Goal: Information Seeking & Learning: Learn about a topic

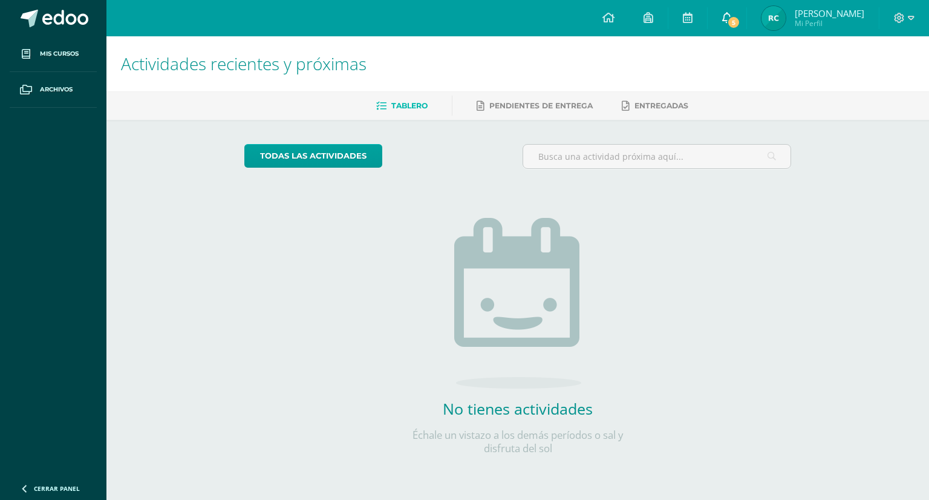
click at [732, 15] on icon at bounding box center [727, 17] width 10 height 11
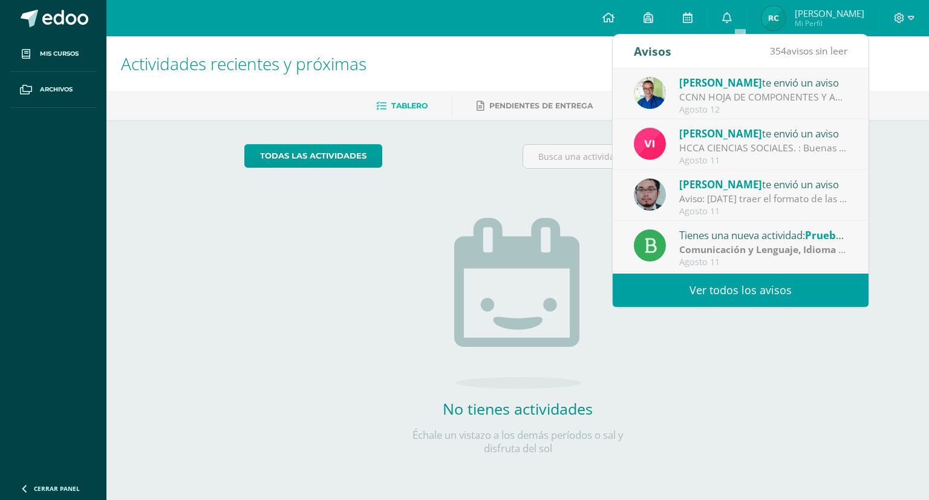
click at [710, 79] on span "[PERSON_NAME]" at bounding box center [720, 83] width 83 height 14
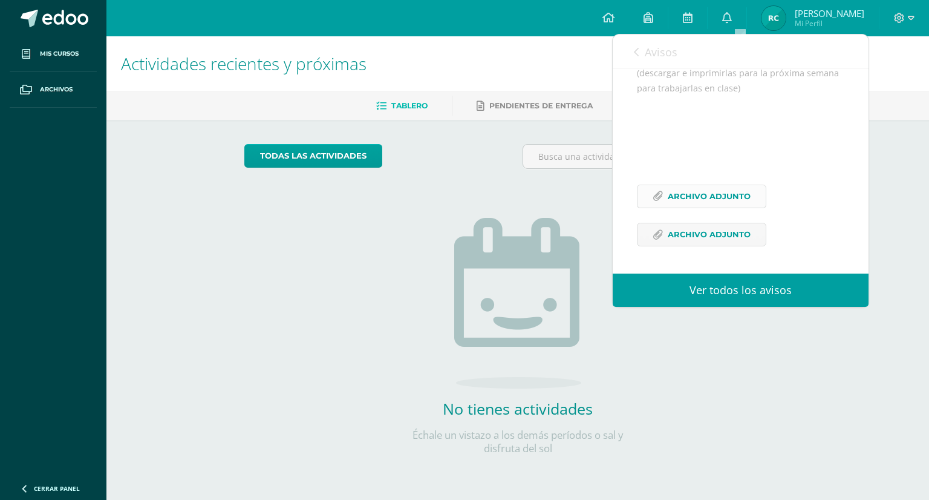
scroll to position [318, 0]
click at [693, 227] on span "Archivo Adjunto" at bounding box center [709, 234] width 83 height 22
click at [684, 201] on span "Archivo Adjunto" at bounding box center [709, 196] width 83 height 22
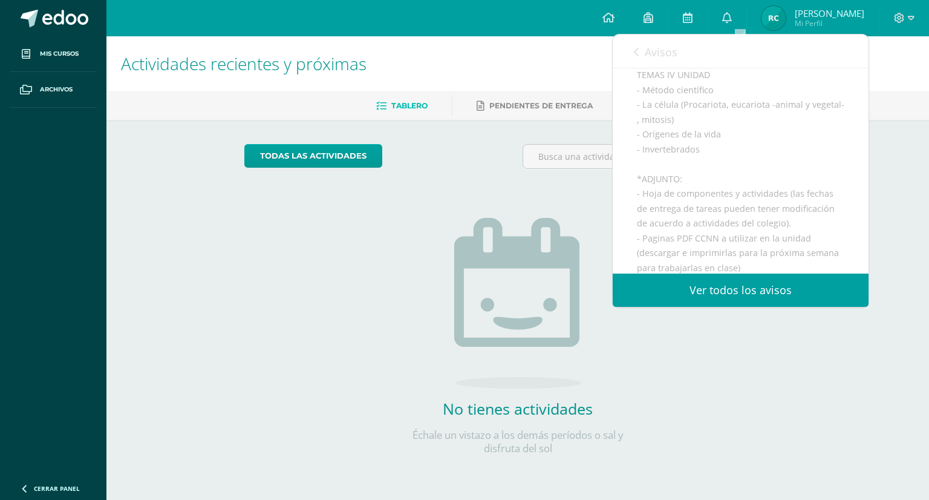
scroll to position [182, 0]
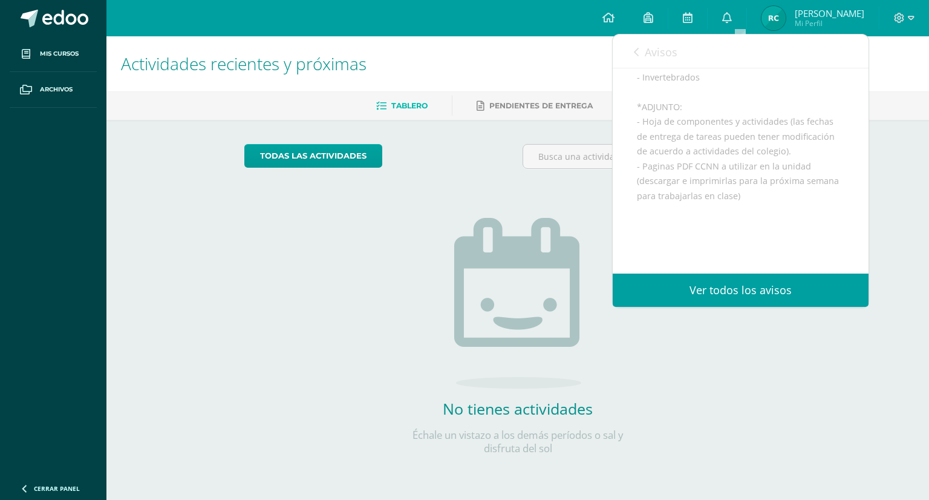
click at [784, 25] on img at bounding box center [774, 18] width 24 height 24
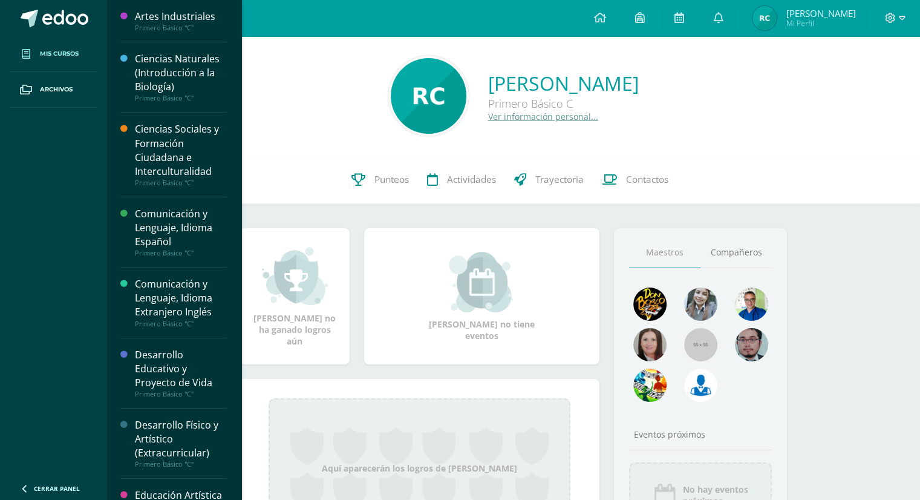
click at [76, 51] on span "Mis cursos" at bounding box center [59, 54] width 39 height 10
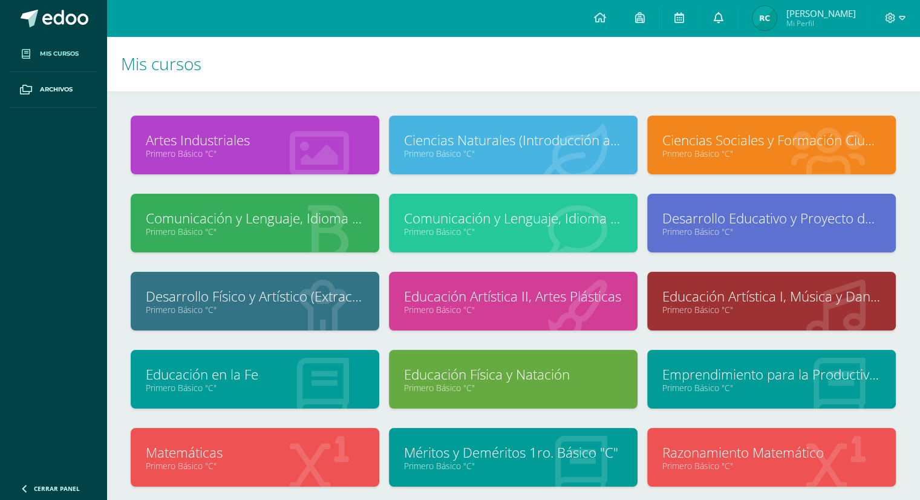
click at [723, 15] on icon at bounding box center [718, 17] width 10 height 11
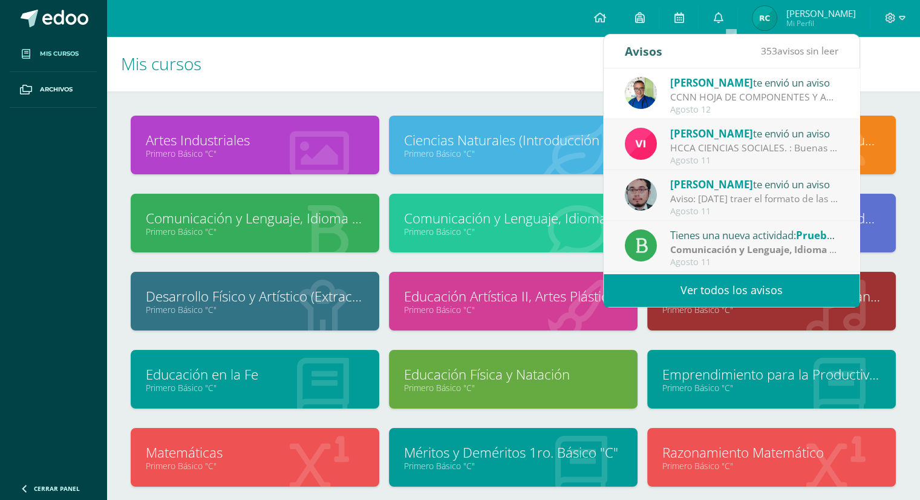
click at [717, 80] on span "[PERSON_NAME]" at bounding box center [711, 83] width 83 height 14
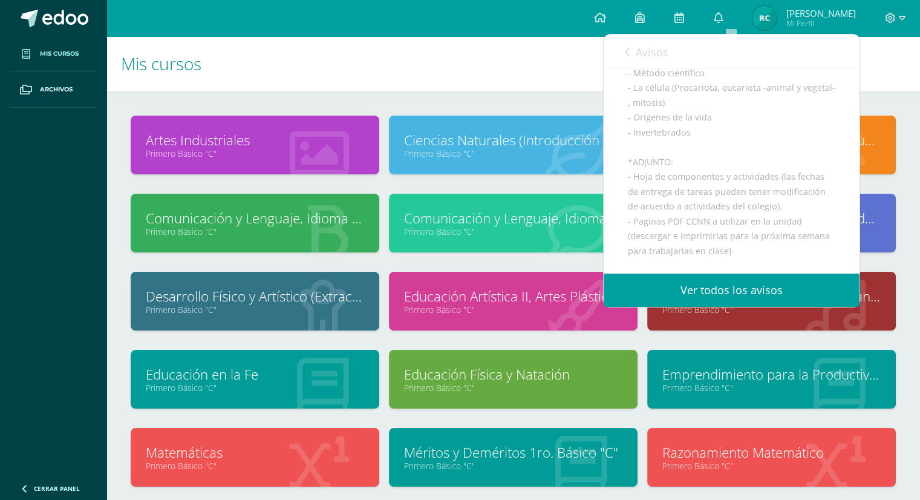
scroll to position [182, 0]
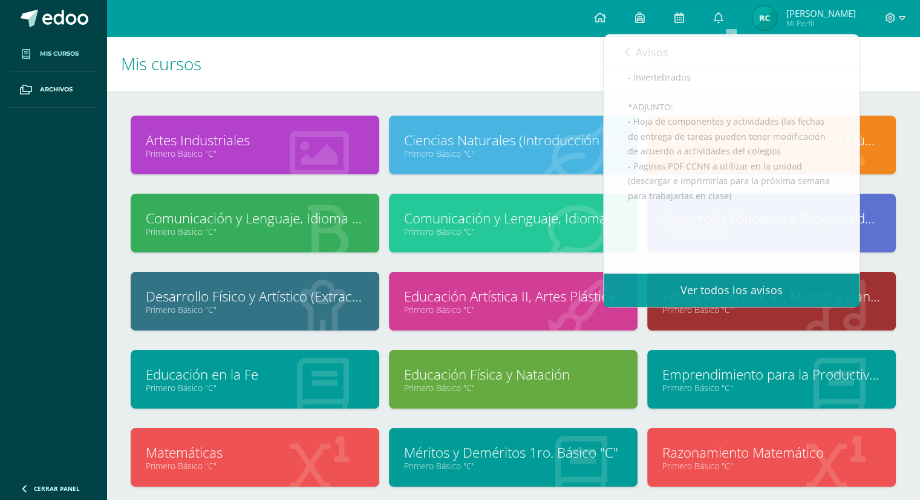
click at [440, 69] on h1 "Mis cursos" at bounding box center [513, 63] width 785 height 55
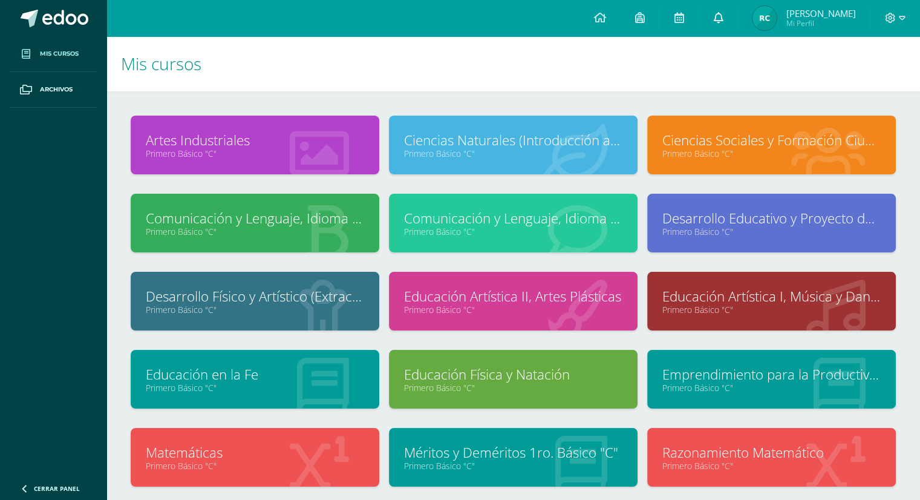
click at [726, 17] on link at bounding box center [718, 18] width 39 height 36
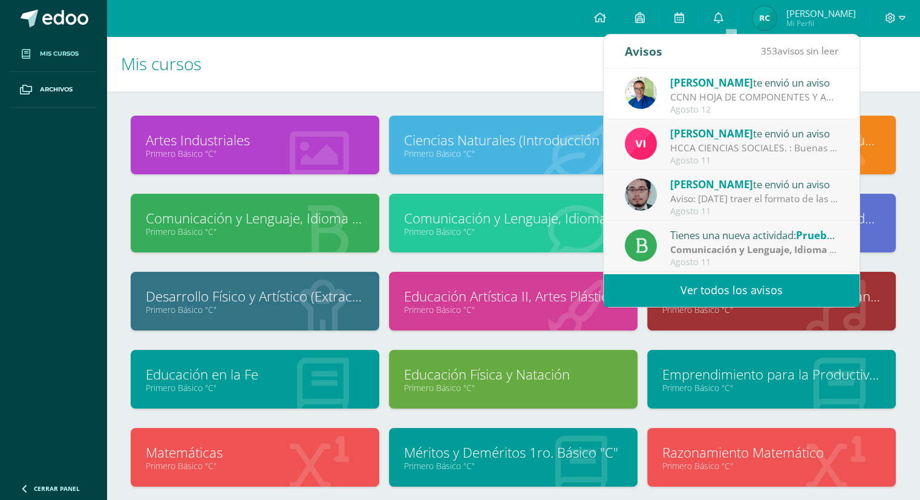
click at [690, 132] on span "[PERSON_NAME]" at bounding box center [711, 133] width 83 height 14
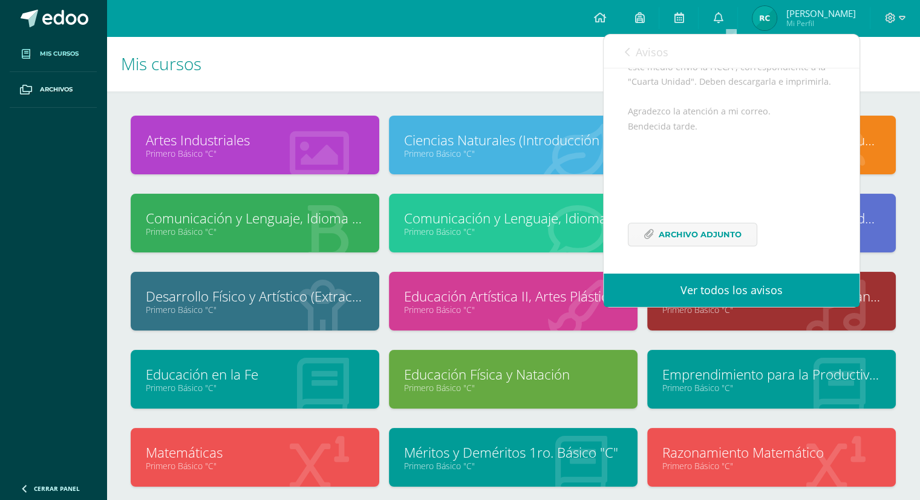
scroll to position [186, 0]
click at [678, 231] on span "Archivo Adjunto" at bounding box center [700, 234] width 83 height 22
click at [628, 45] on link "Avisos" at bounding box center [647, 51] width 44 height 34
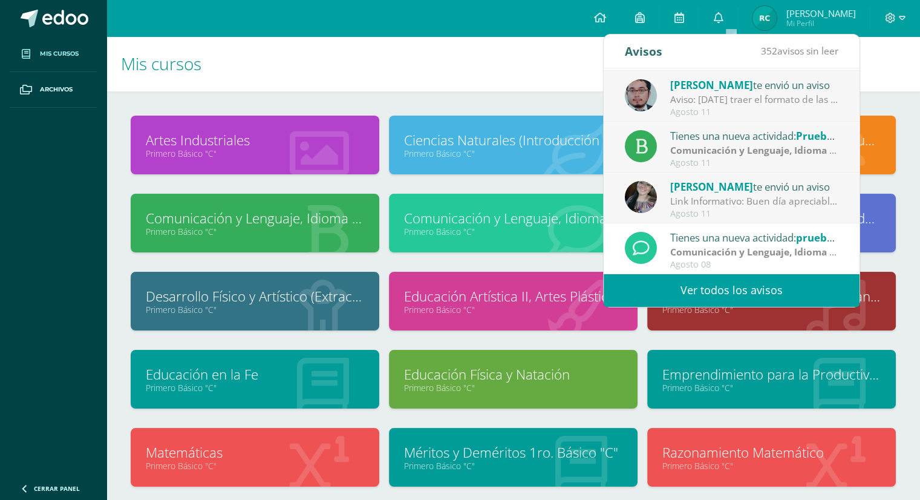
scroll to position [121, 0]
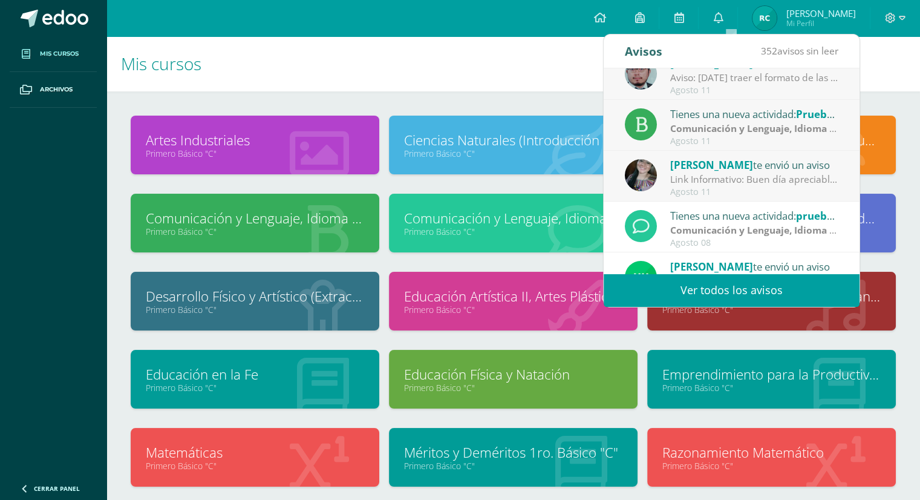
click at [708, 107] on div "Tienes una nueva actividad: Prueba de logro" at bounding box center [754, 114] width 168 height 16
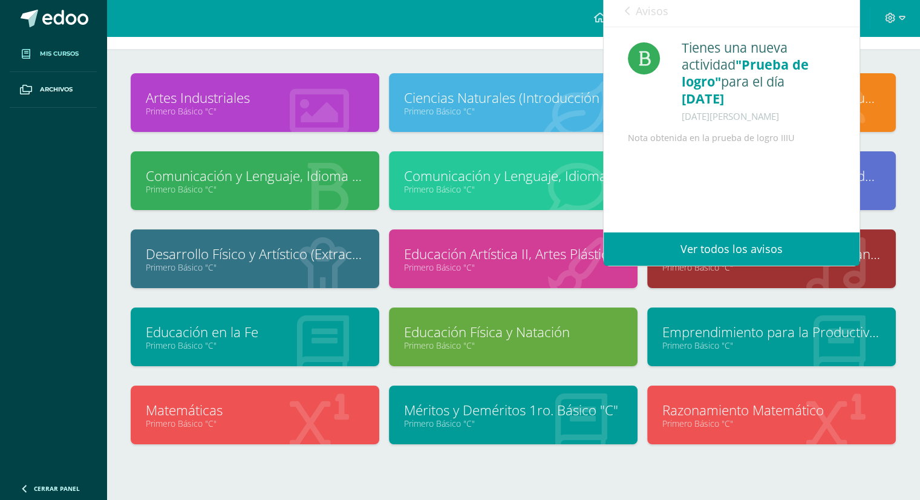
scroll to position [82, 0]
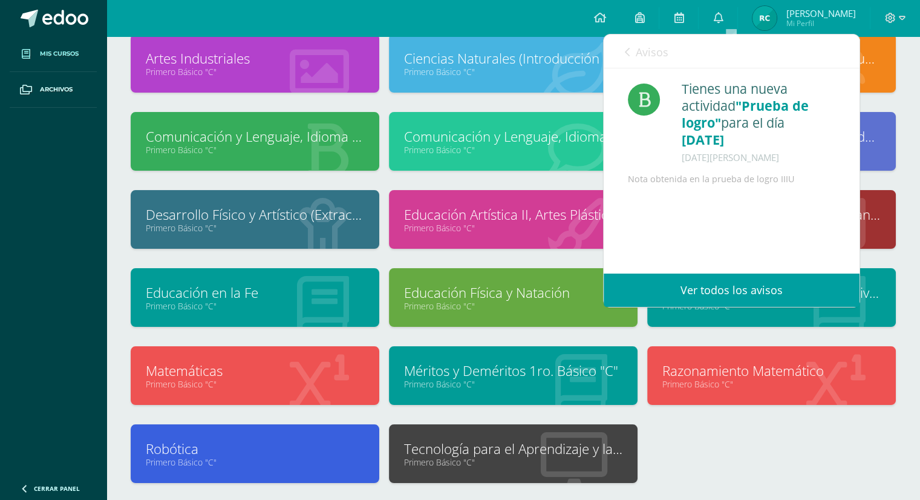
click at [628, 53] on icon at bounding box center [627, 52] width 5 height 10
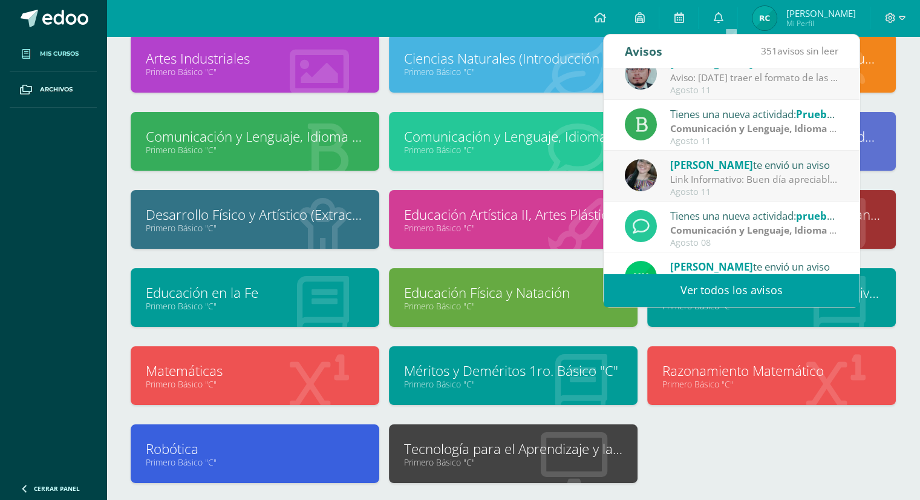
click at [700, 166] on span "[PERSON_NAME]" at bounding box center [711, 165] width 83 height 14
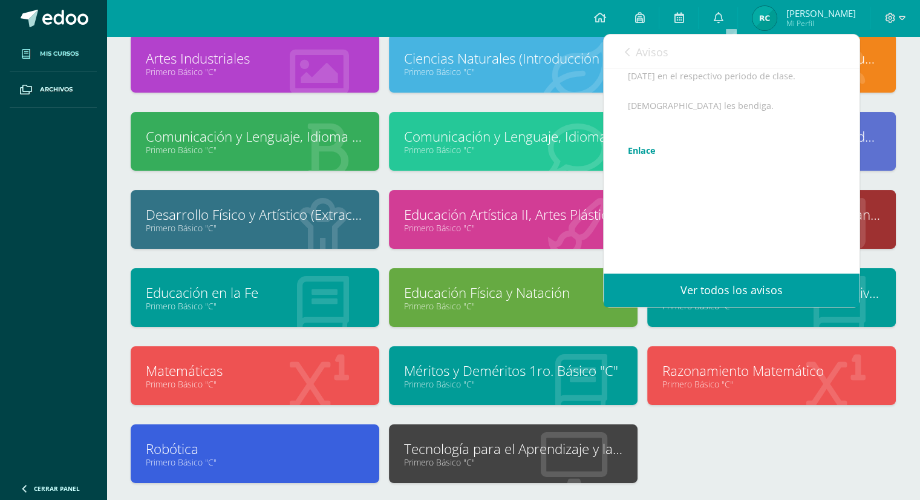
scroll to position [257, 0]
click at [643, 148] on link "Enlace" at bounding box center [642, 150] width 28 height 11
click at [623, 48] on div "Avisos 350 avisos sin leer Avisos" at bounding box center [732, 51] width 256 height 34
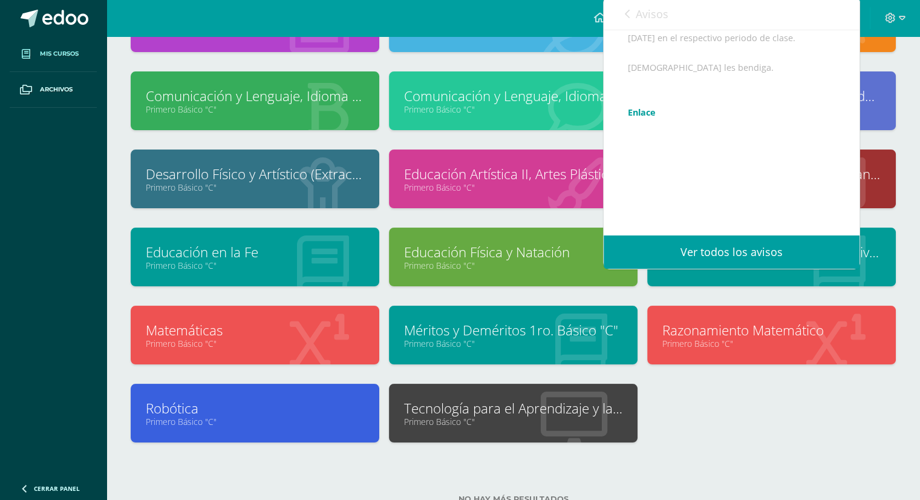
scroll to position [163, 0]
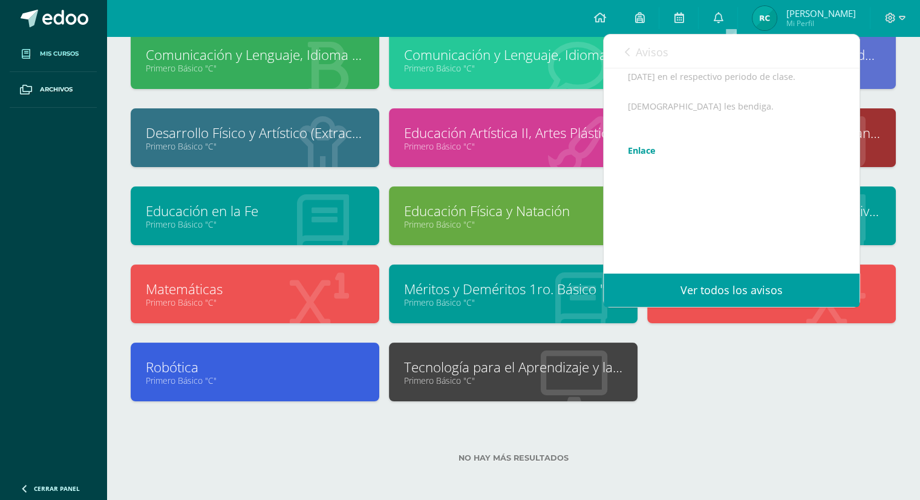
click at [629, 50] on icon at bounding box center [627, 52] width 5 height 10
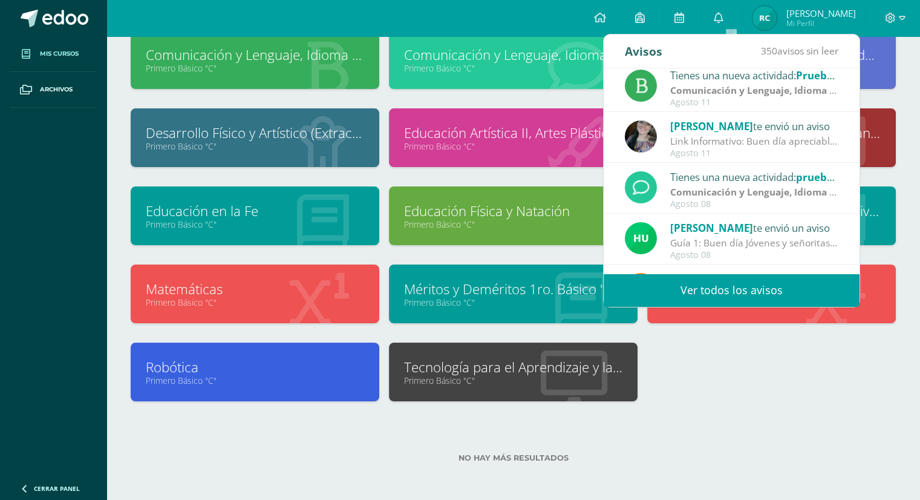
scroll to position [182, 0]
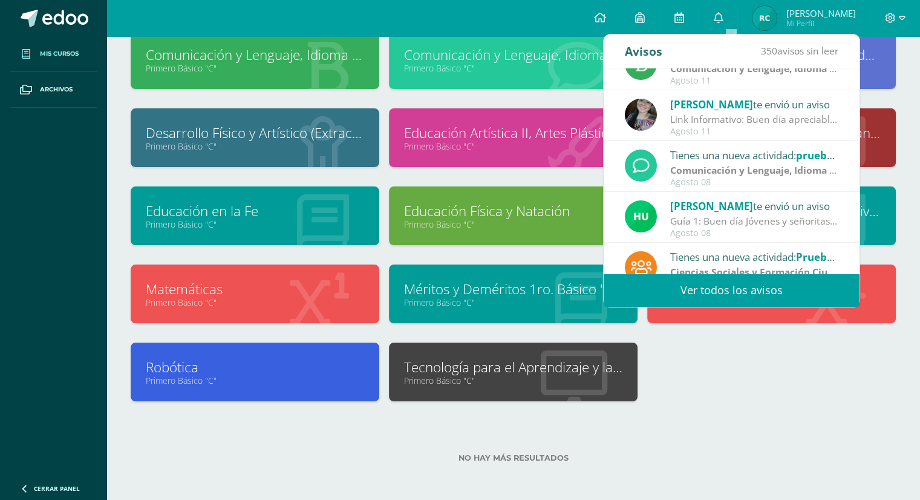
click at [736, 165] on strong "Comunicación y Lenguaje, Idioma Extranjero Inglés" at bounding box center [789, 169] width 239 height 13
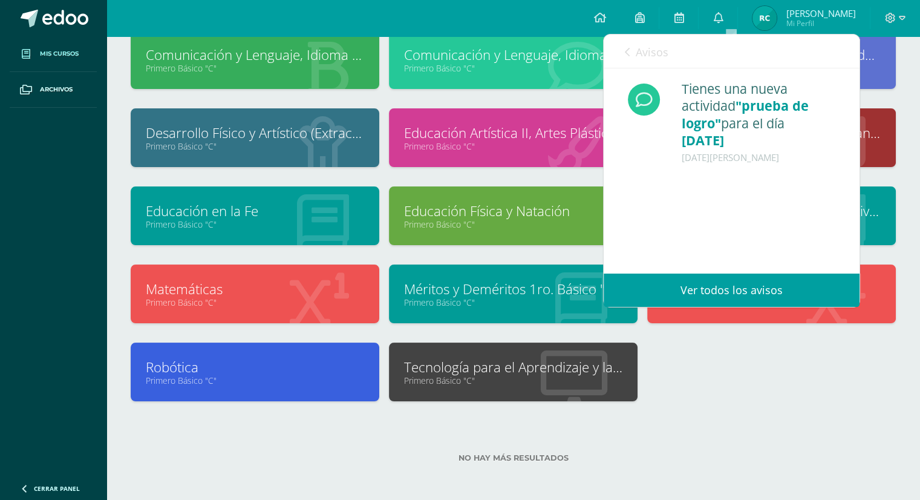
click at [629, 49] on icon at bounding box center [627, 52] width 5 height 10
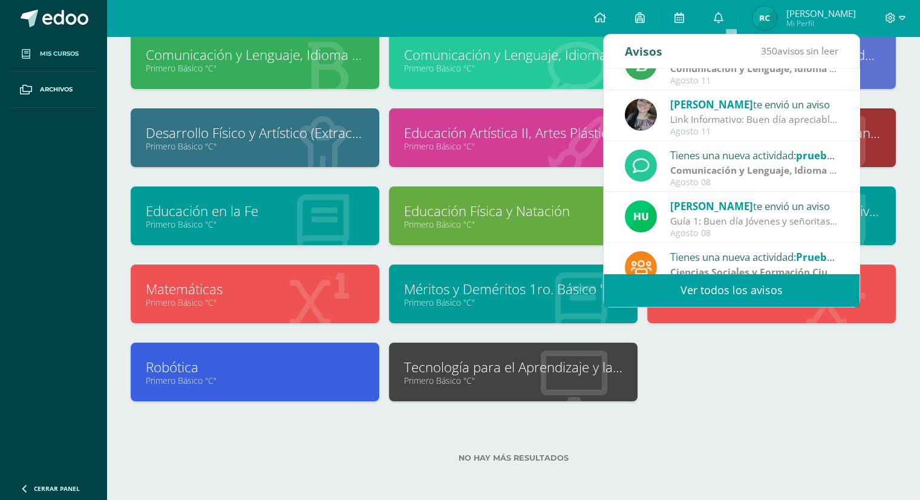
click at [695, 202] on span "[PERSON_NAME]" at bounding box center [711, 206] width 83 height 14
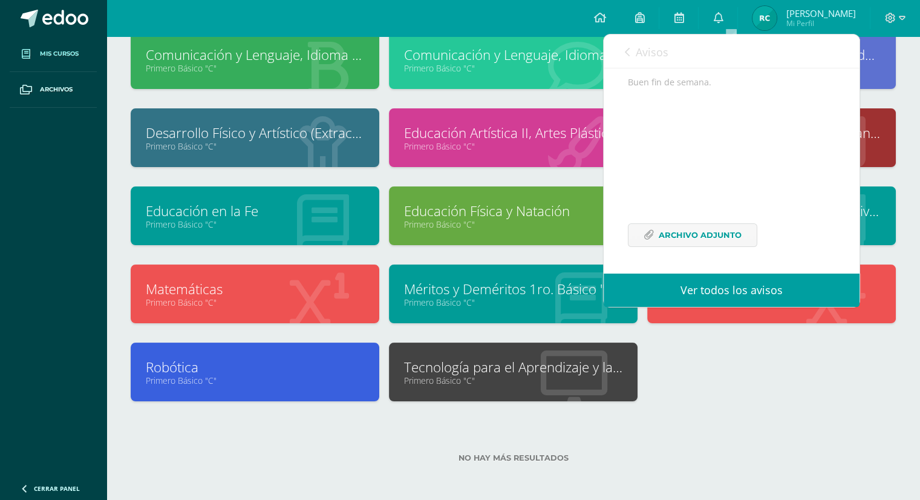
scroll to position [252, 0]
click at [683, 229] on span "Archivo Adjunto" at bounding box center [700, 235] width 83 height 22
click at [623, 47] on div "Avisos 350 avisos sin leer Avisos" at bounding box center [732, 51] width 256 height 34
click at [627, 56] on icon at bounding box center [627, 52] width 5 height 10
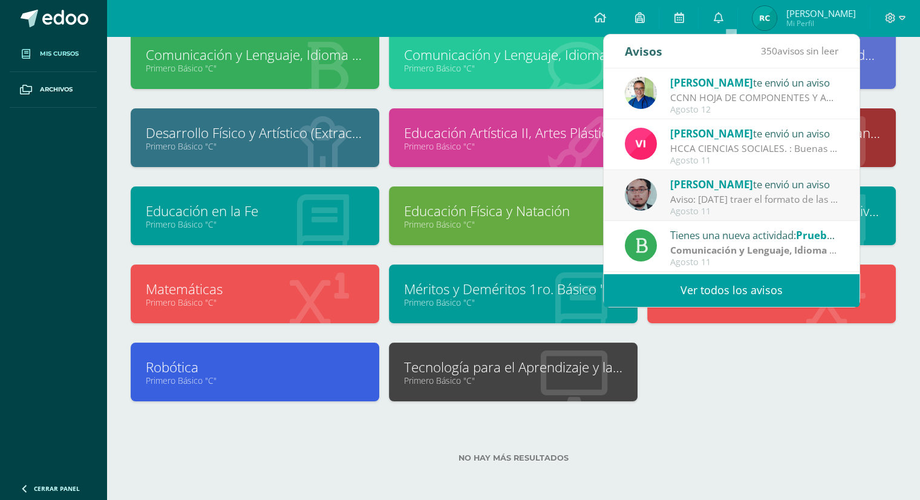
scroll to position [0, 0]
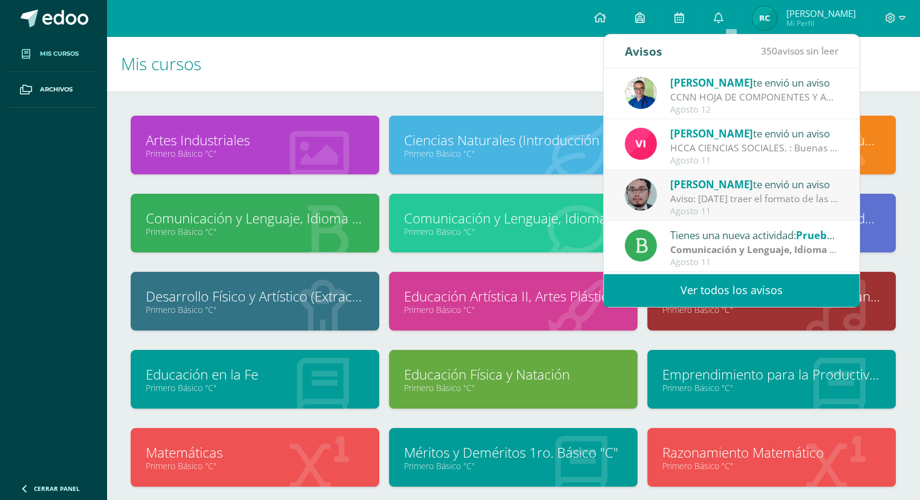
drag, startPoint x: 311, startPoint y: 58, endPoint x: 304, endPoint y: 52, distance: 9.5
click at [308, 57] on h1 "Mis cursos" at bounding box center [513, 63] width 785 height 55
